Goal: Navigation & Orientation: Find specific page/section

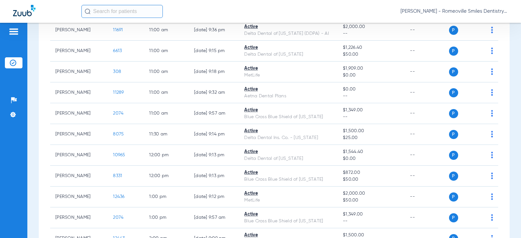
scroll to position [293, 0]
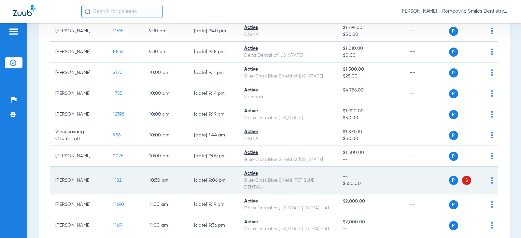
click at [462, 178] on span "S" at bounding box center [466, 180] width 9 height 9
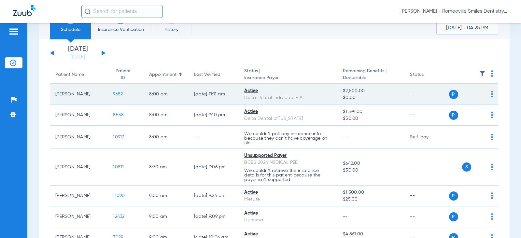
scroll to position [0, 0]
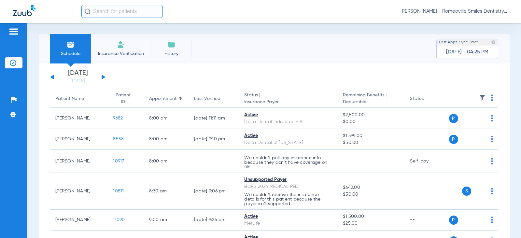
click at [21, 10] on img at bounding box center [24, 10] width 22 height 11
click at [10, 113] on img at bounding box center [13, 114] width 7 height 7
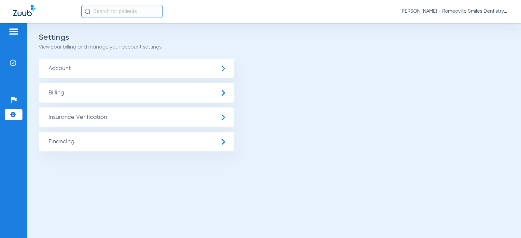
click at [75, 69] on span "Account" at bounding box center [136, 69] width 195 height 20
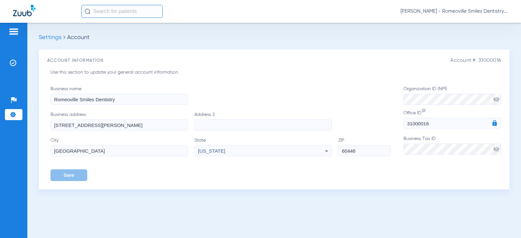
click at [11, 113] on img at bounding box center [13, 114] width 7 height 7
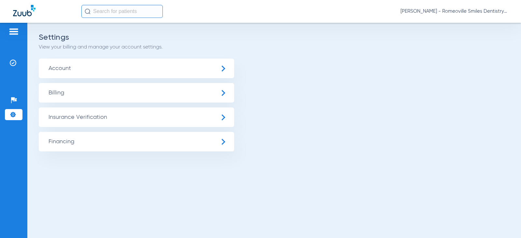
click at [66, 94] on span "Billing" at bounding box center [136, 93] width 195 height 20
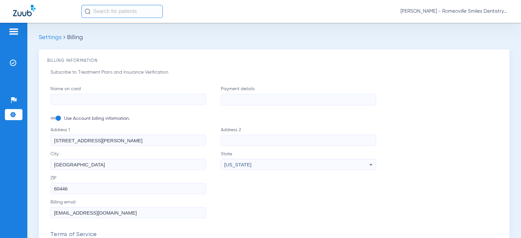
click at [17, 115] on li "Settings" at bounding box center [14, 114] width 18 height 11
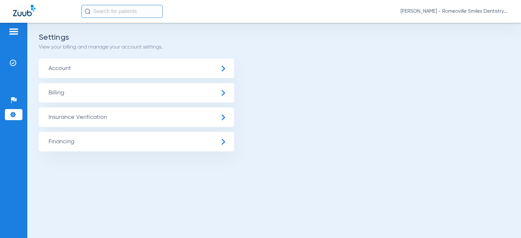
click at [96, 143] on span "Financing" at bounding box center [136, 142] width 195 height 20
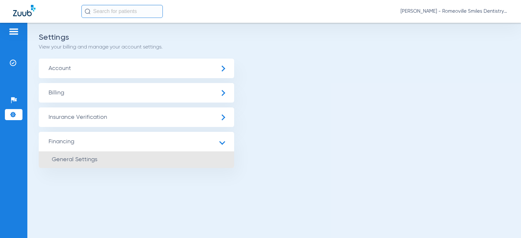
click at [96, 163] on li "General Settings" at bounding box center [136, 159] width 195 height 17
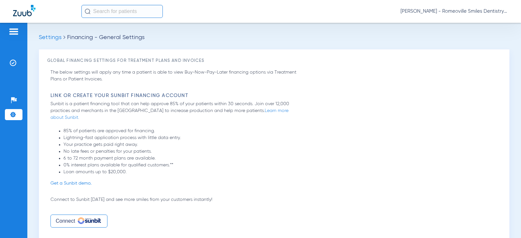
click at [9, 115] on li "Settings" at bounding box center [14, 114] width 18 height 11
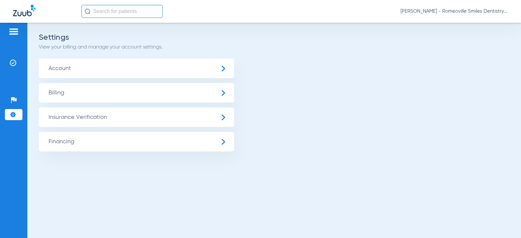
click at [84, 119] on span "Insurance Verification" at bounding box center [136, 117] width 195 height 20
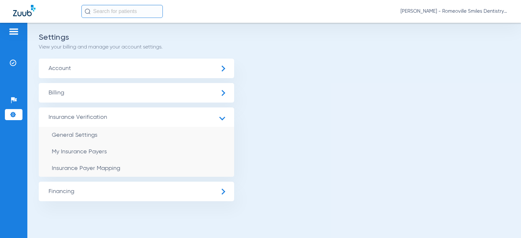
click at [81, 95] on span "Billing" at bounding box center [136, 93] width 195 height 20
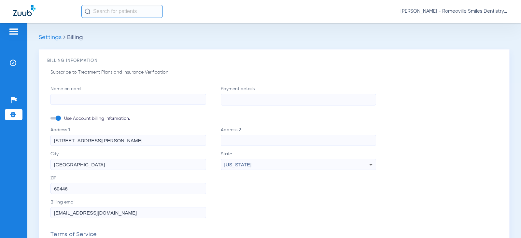
click at [19, 117] on li "Settings" at bounding box center [14, 114] width 18 height 11
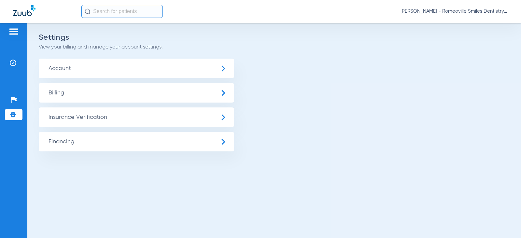
click at [62, 142] on span "Financing" at bounding box center [136, 142] width 195 height 20
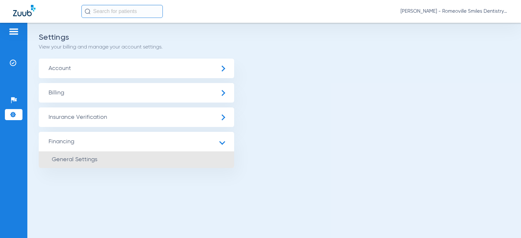
click at [77, 157] on span "General Settings" at bounding box center [75, 160] width 46 height 6
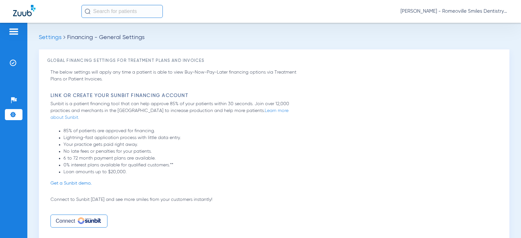
click at [12, 116] on img at bounding box center [13, 114] width 7 height 7
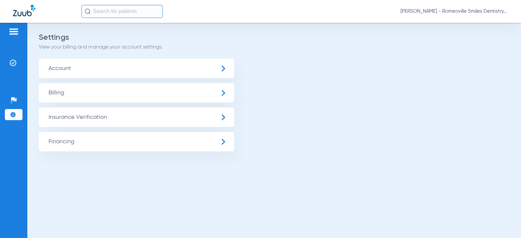
click at [11, 33] on img at bounding box center [13, 32] width 10 height 8
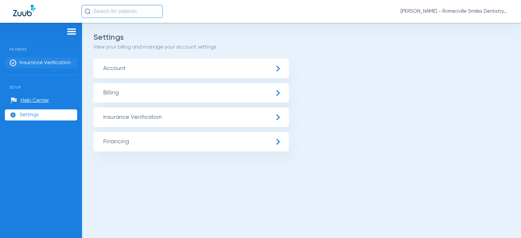
click at [35, 61] on span "Insurance Verification" at bounding box center [45, 63] width 51 height 7
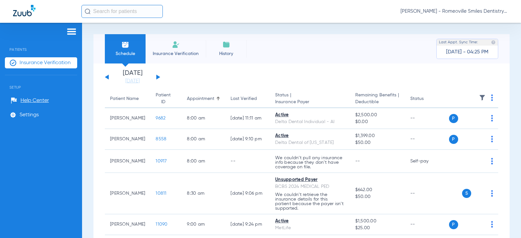
click at [515, 90] on div "Schedule Insurance Verification History Last Appt. Sync Time: [DATE] - 04:25 PM…" at bounding box center [301, 130] width 439 height 215
click at [340, 30] on div "Schedule Insurance Verification History Last Appt. Sync Time: [DATE] - 04:25 PM…" at bounding box center [301, 130] width 439 height 215
click at [38, 211] on div "Patients Insurance Verification Setup Help Center Settings" at bounding box center [41, 142] width 82 height 238
